Goal: Task Accomplishment & Management: Use online tool/utility

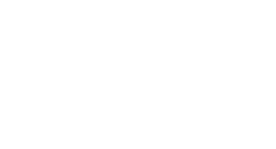
scroll to position [11, 0]
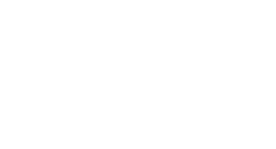
scroll to position [11, 0]
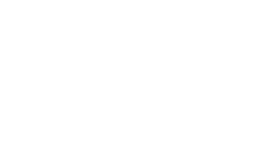
scroll to position [11, 0]
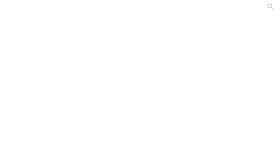
click at [50, 72] on div at bounding box center [142, 74] width 280 height 149
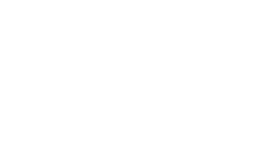
scroll to position [11, 0]
